Goal: Task Accomplishment & Management: Use online tool/utility

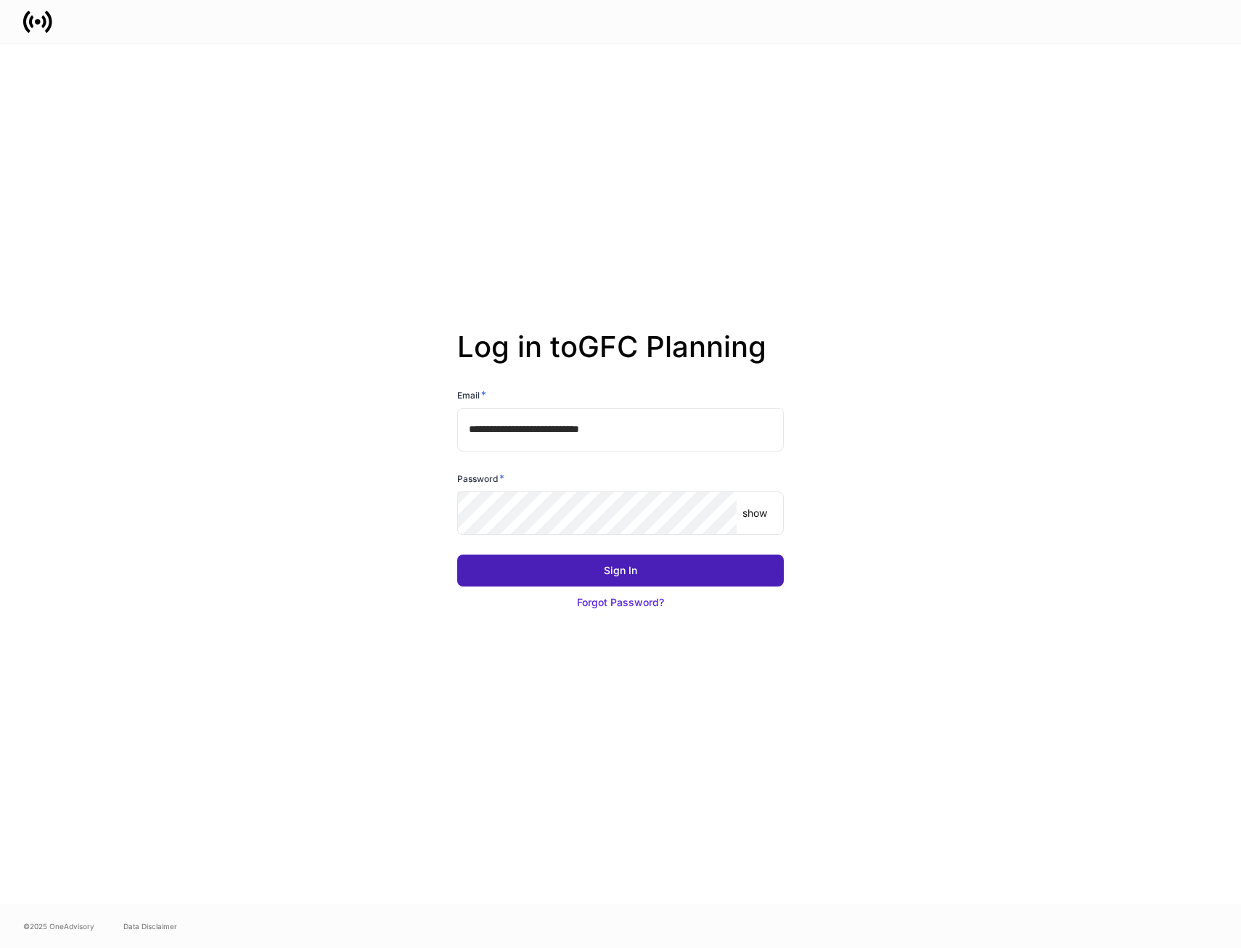
click at [626, 571] on div "Sign In" at bounding box center [620, 570] width 33 height 15
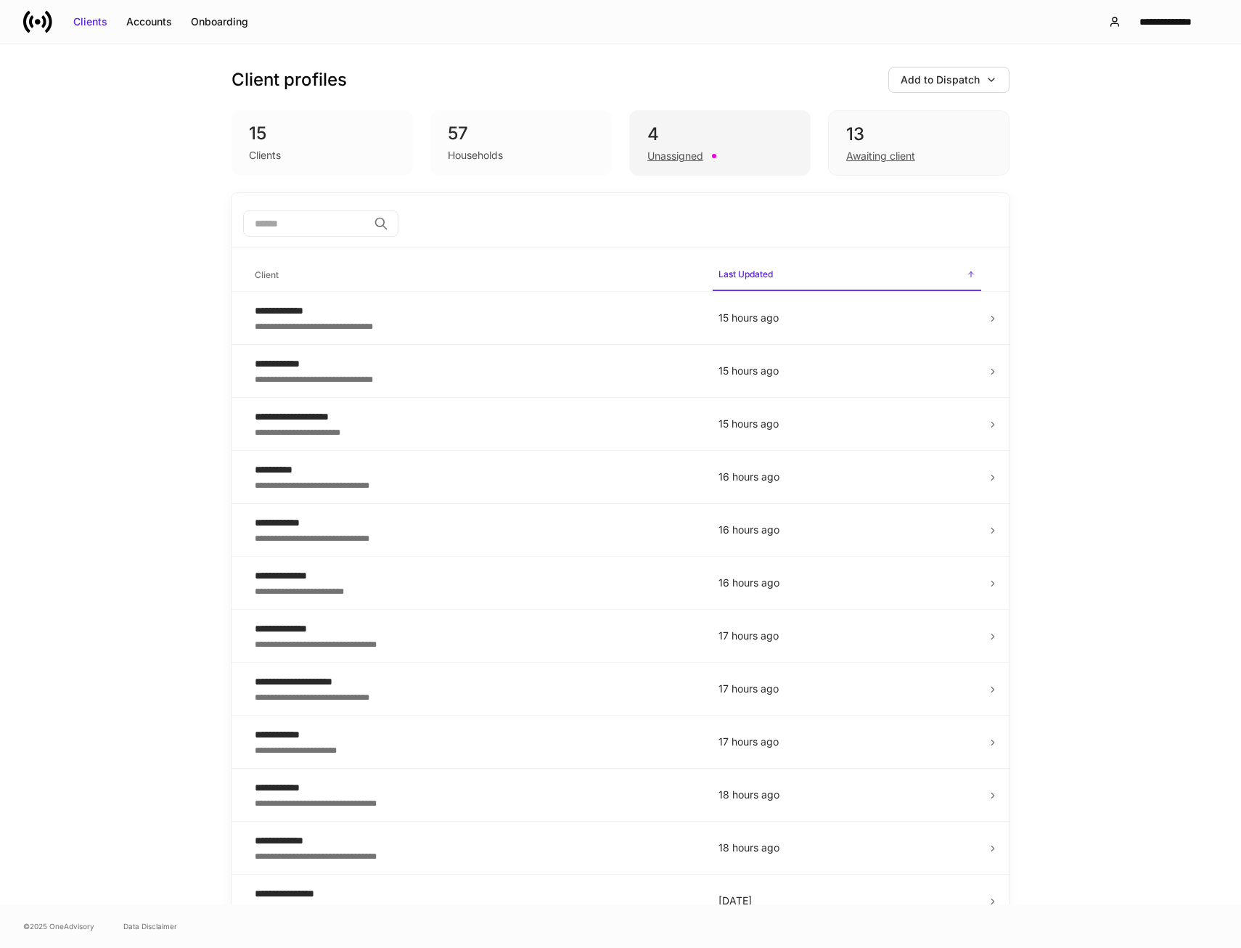
click at [650, 160] on div "Unassigned" at bounding box center [676, 156] width 56 height 15
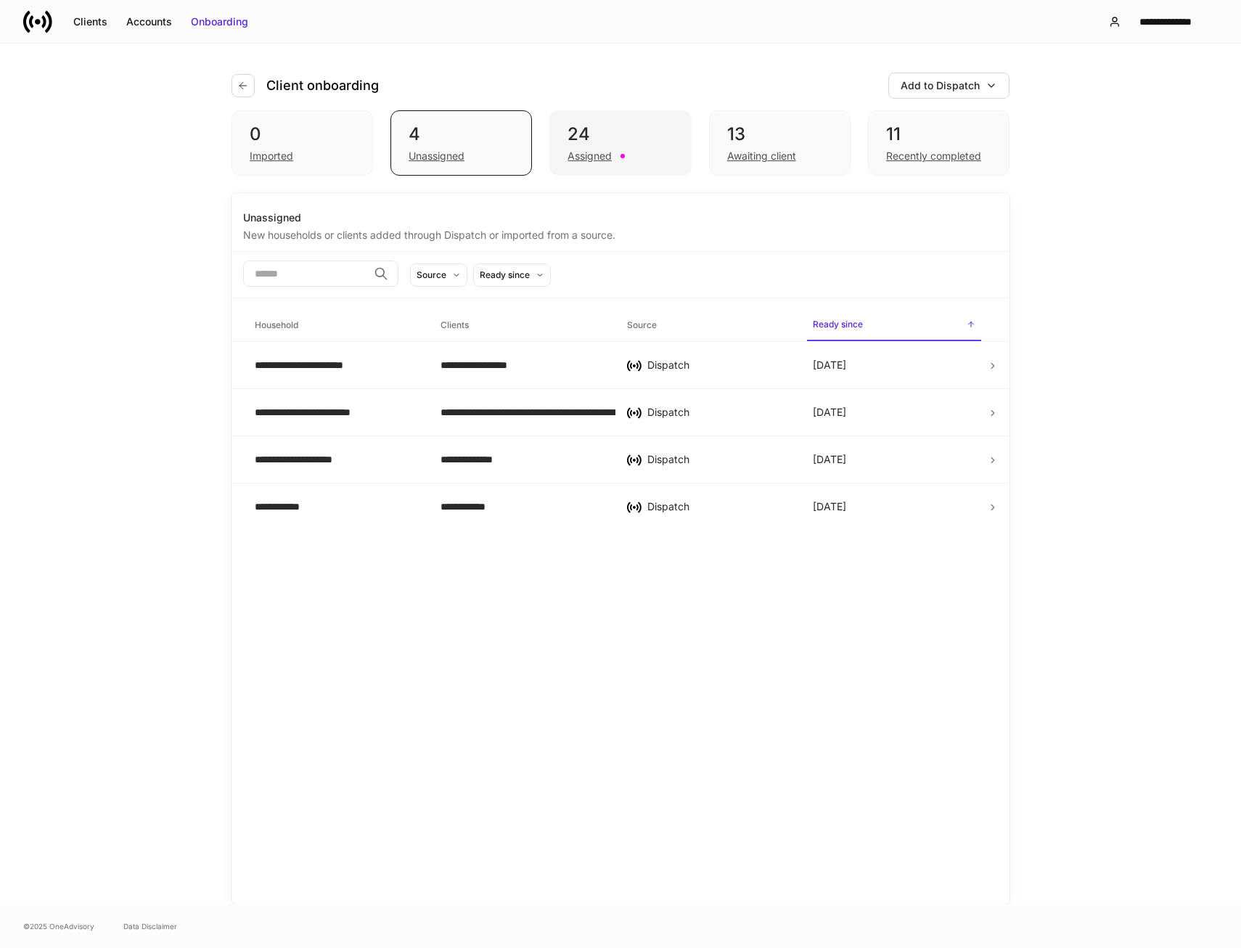
click at [587, 156] on div "Assigned" at bounding box center [590, 156] width 44 height 15
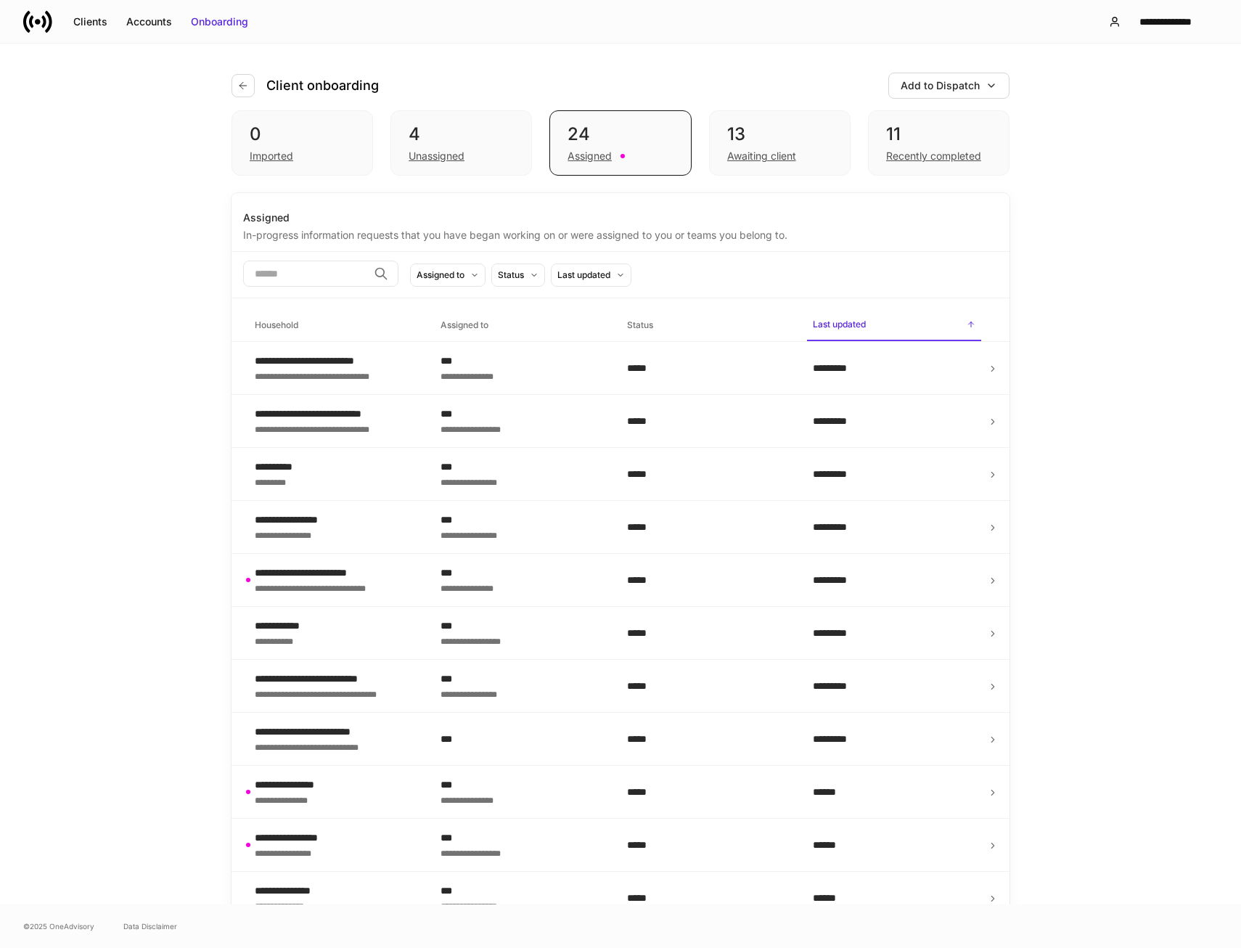
click at [282, 322] on h6 "Household" at bounding box center [277, 325] width 44 height 14
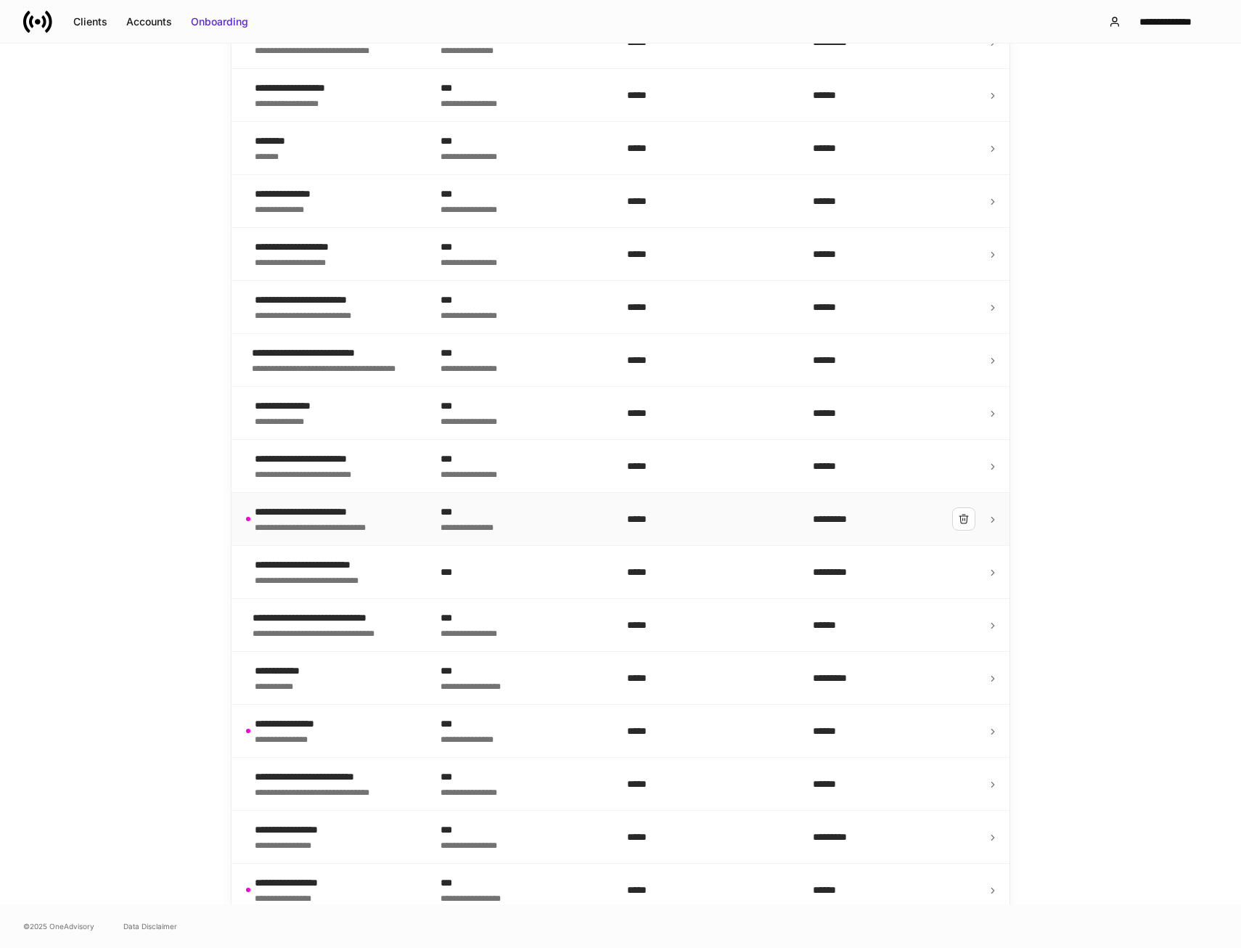
scroll to position [709, 0]
